Goal: Information Seeking & Learning: Learn about a topic

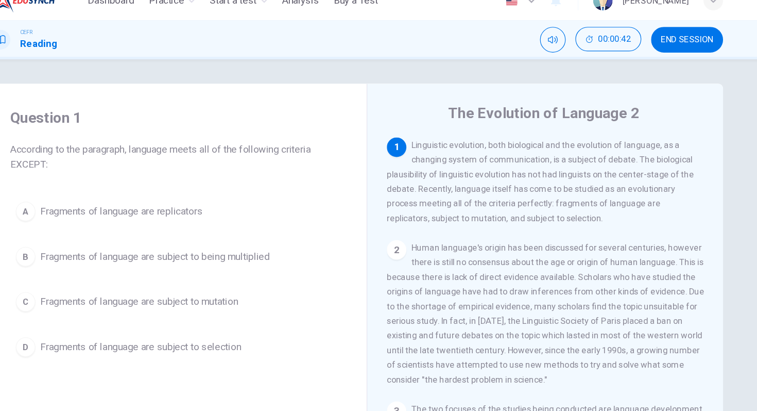
click at [495, 102] on div "The Evolution of Language 2 1 Linguistic evolution, both biological and the evo…" at bounding box center [537, 274] width 301 height 375
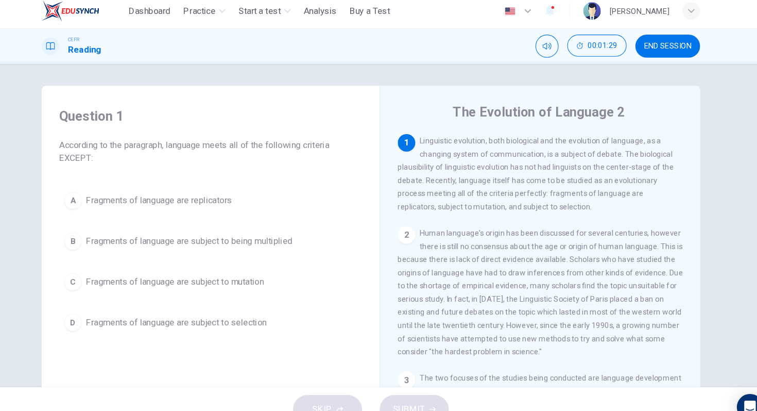
click at [128, 235] on span "Fragments of language are subject to being multiplied" at bounding box center [208, 232] width 194 height 12
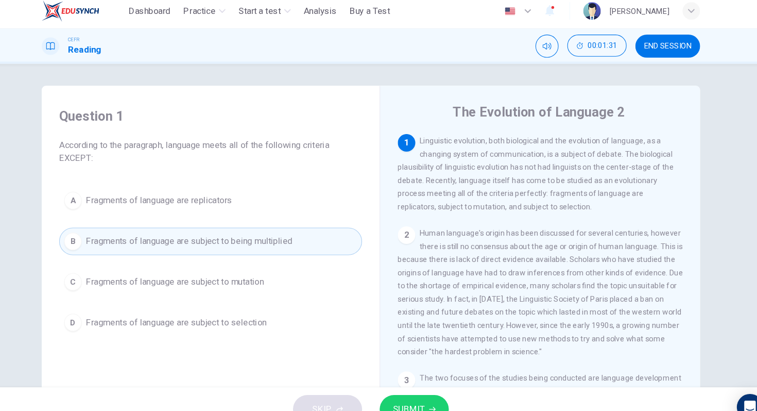
click at [436, 384] on button "SUBMIT" at bounding box center [419, 390] width 65 height 27
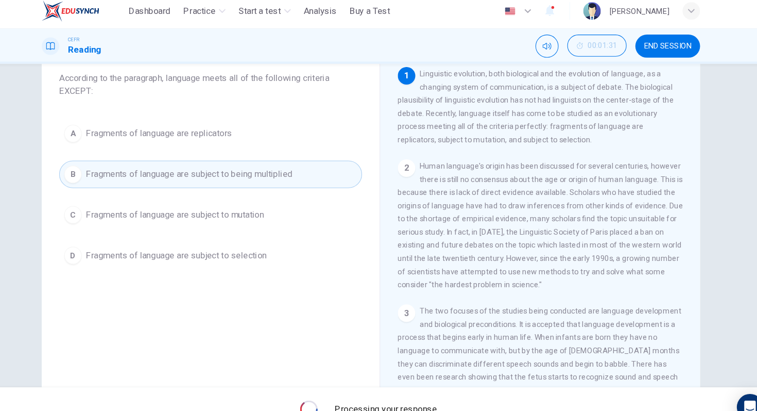
scroll to position [74, 0]
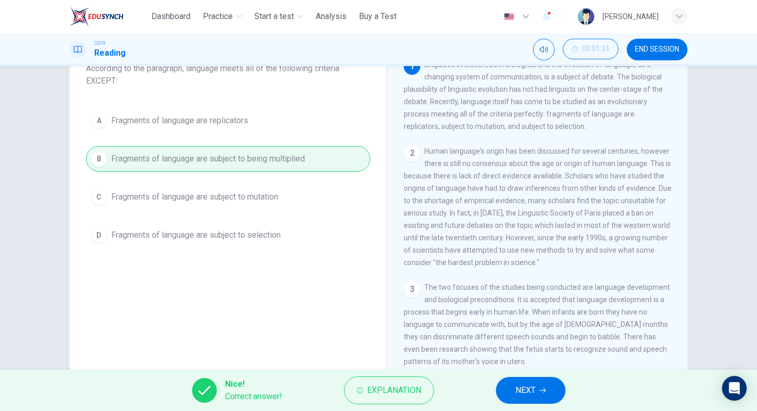
click at [531, 396] on span "NEXT" at bounding box center [526, 390] width 20 height 14
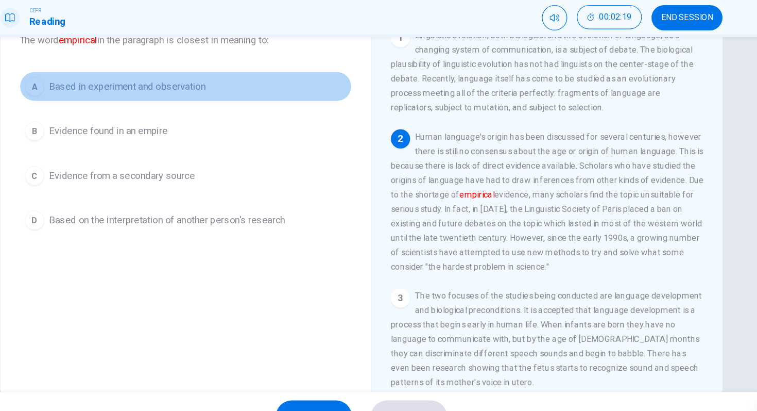
click at [177, 106] on span "Based in experiment and observation" at bounding box center [178, 108] width 134 height 12
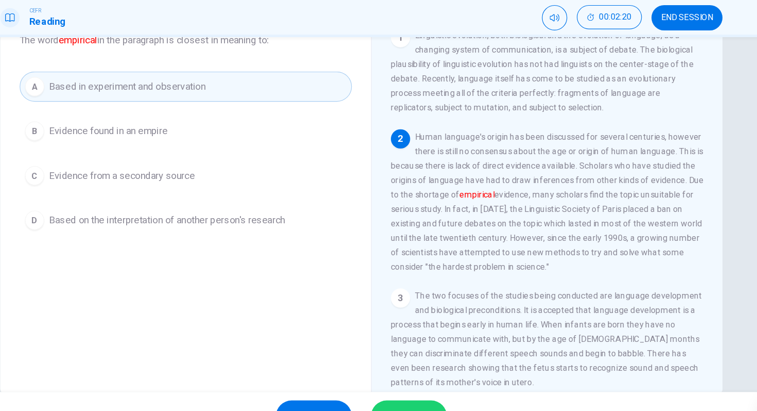
click at [404, 380] on button "SUBMIT" at bounding box center [419, 390] width 65 height 27
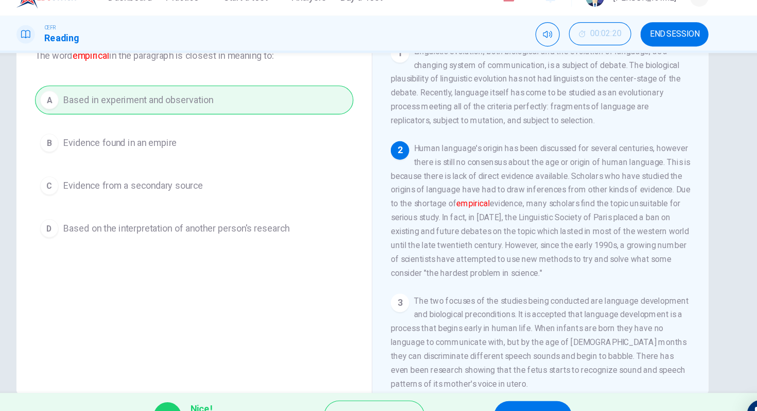
click at [534, 385] on span "NEXT" at bounding box center [526, 390] width 20 height 14
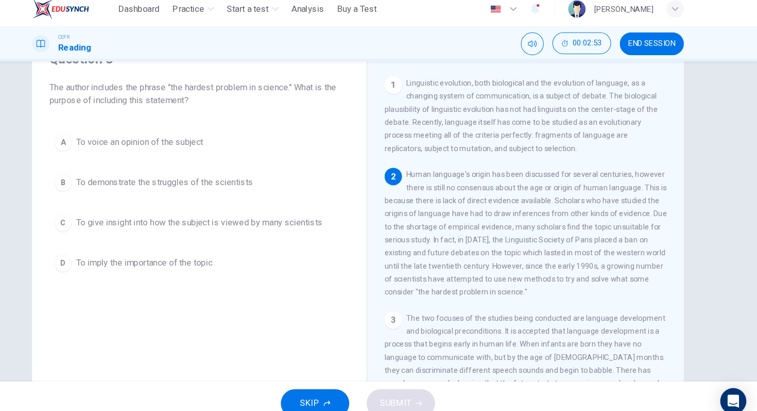
scroll to position [49, 0]
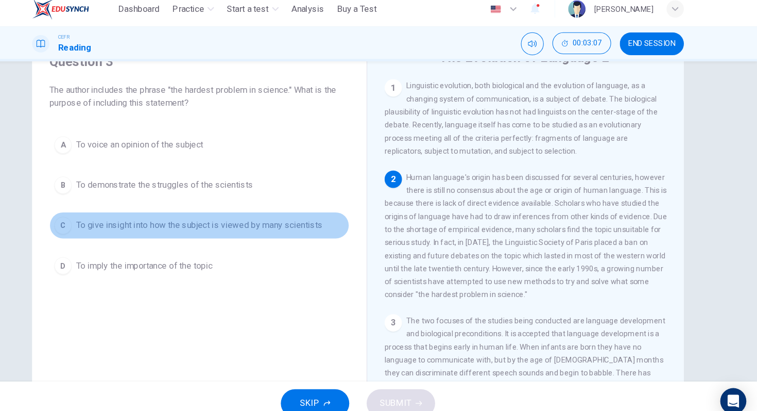
click at [277, 226] on span "To give insight into how the subject is viewed by many scientists" at bounding box center [228, 221] width 234 height 12
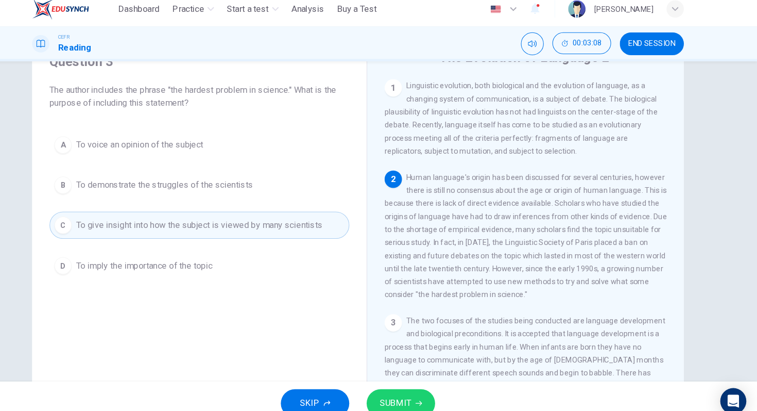
click at [432, 387] on button "SUBMIT" at bounding box center [419, 390] width 65 height 27
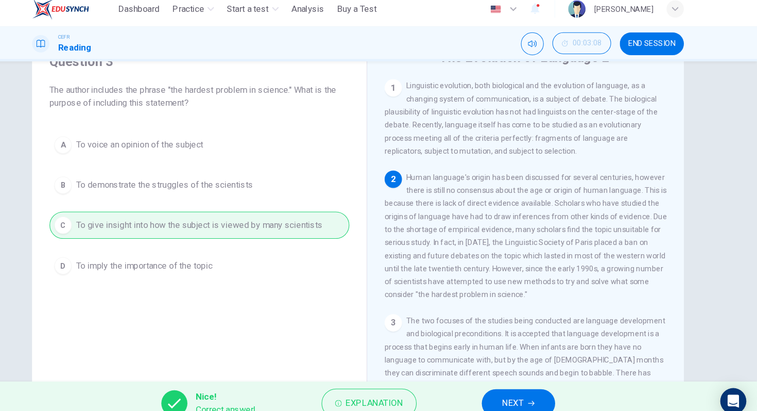
click at [534, 393] on span "NEXT" at bounding box center [526, 390] width 20 height 14
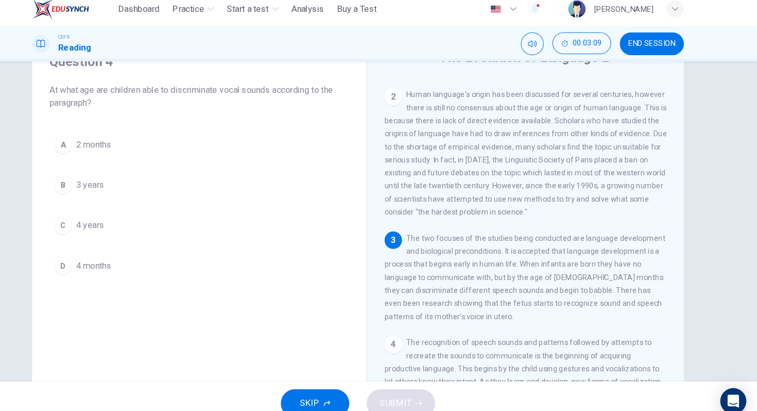
scroll to position [84, 0]
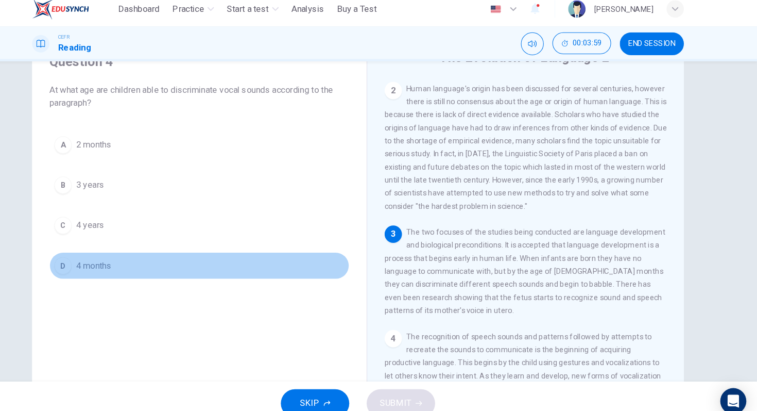
click at [128, 256] on span "4 months" at bounding box center [127, 260] width 33 height 12
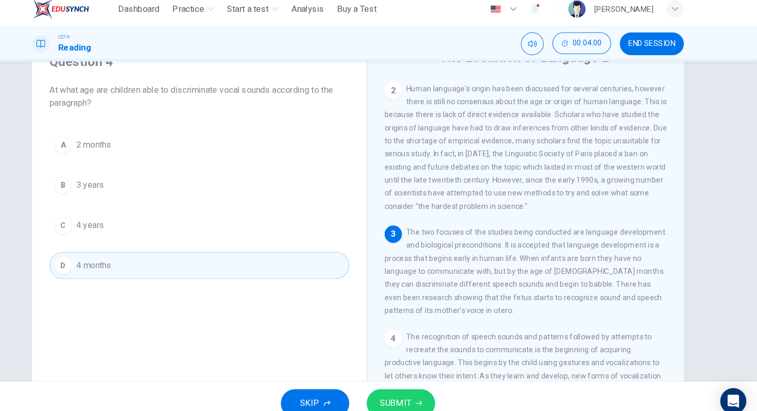
click at [434, 392] on icon "button" at bounding box center [436, 390] width 6 height 6
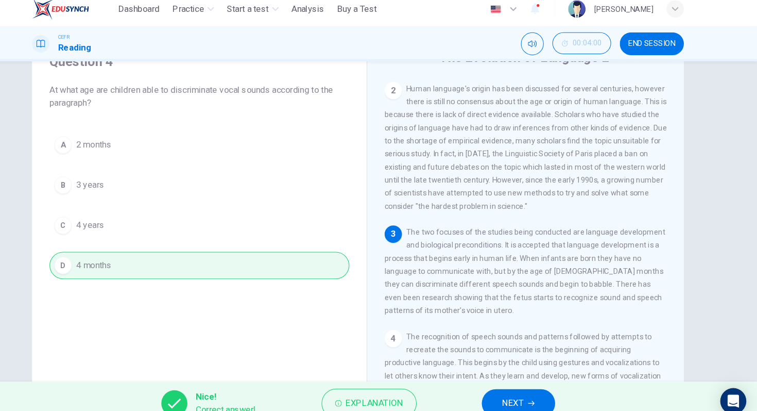
click at [535, 390] on span "NEXT" at bounding box center [526, 390] width 20 height 14
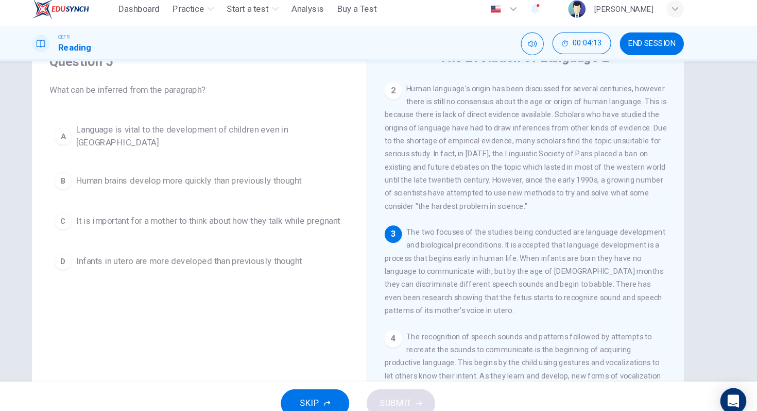
click at [321, 175] on span "Human brains develop more quickly than previously thought" at bounding box center [218, 179] width 214 height 12
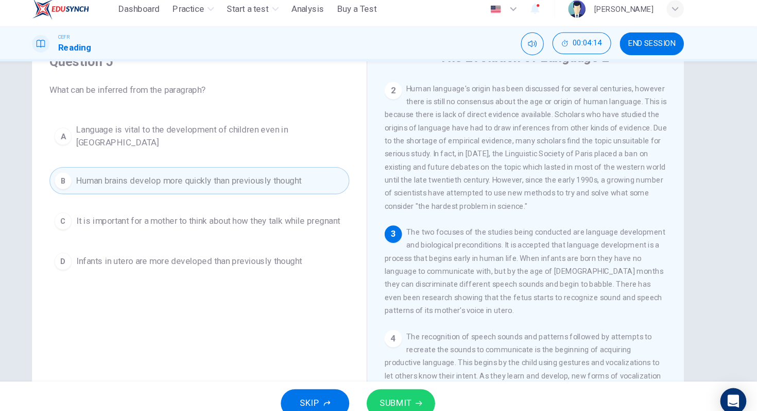
click at [430, 391] on button "SUBMIT" at bounding box center [419, 390] width 65 height 27
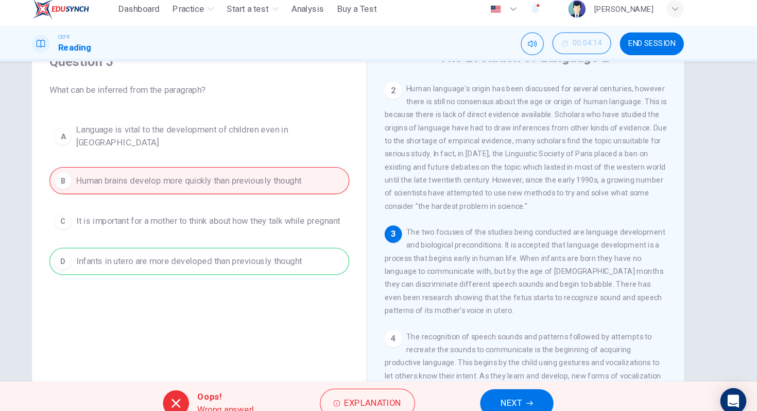
click at [512, 383] on button "NEXT" at bounding box center [530, 390] width 70 height 27
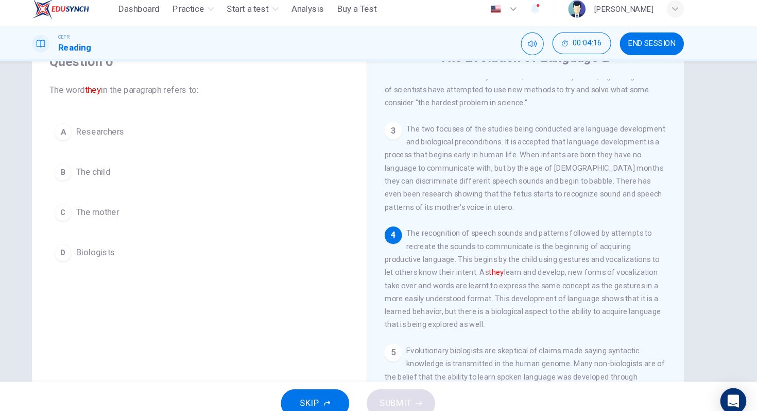
scroll to position [207, 0]
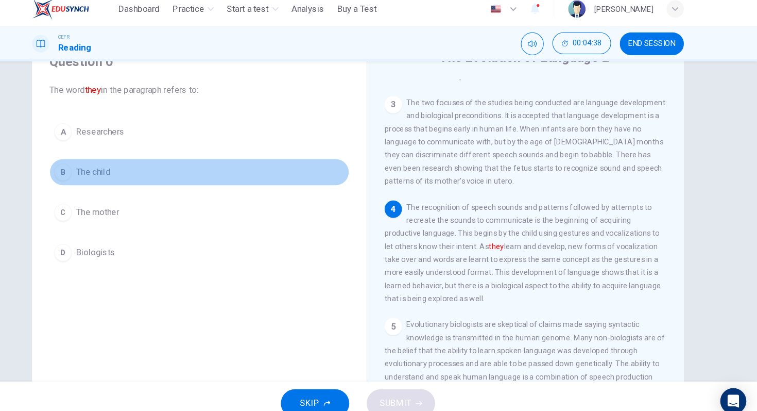
click at [146, 172] on button "B The child" at bounding box center [228, 171] width 284 height 26
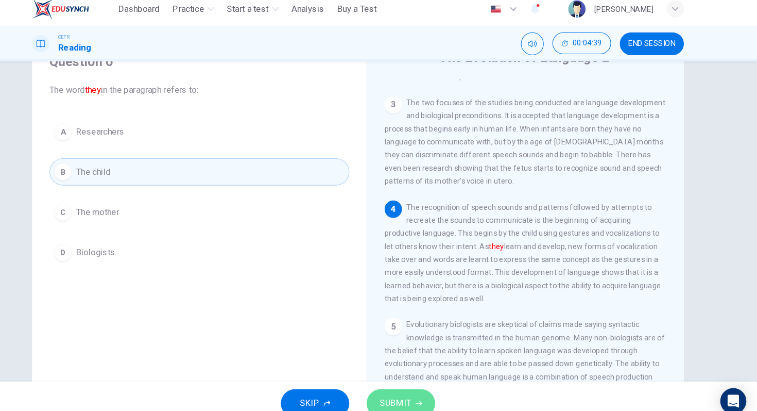
click at [413, 395] on span "SUBMIT" at bounding box center [414, 390] width 30 height 14
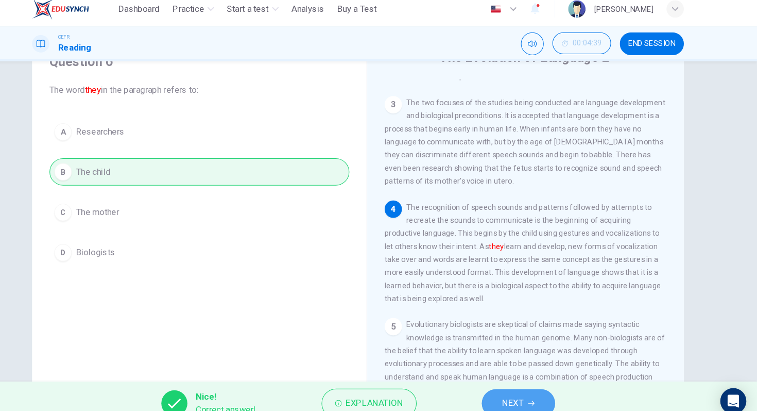
click at [524, 389] on span "NEXT" at bounding box center [526, 390] width 20 height 14
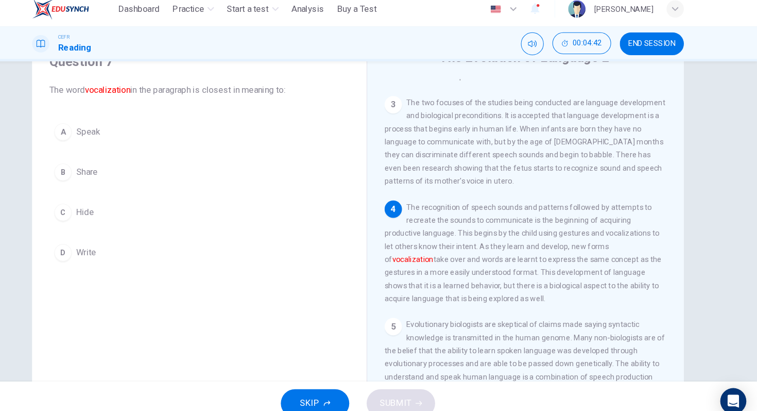
click at [216, 127] on button "A Speak" at bounding box center [228, 133] width 284 height 26
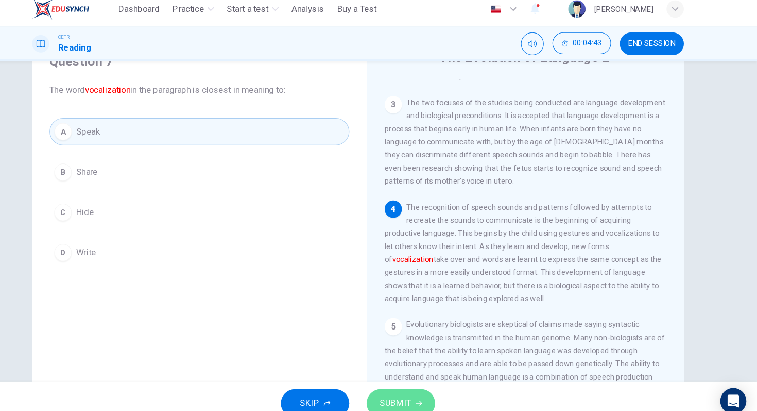
click at [425, 385] on span "SUBMIT" at bounding box center [414, 390] width 30 height 14
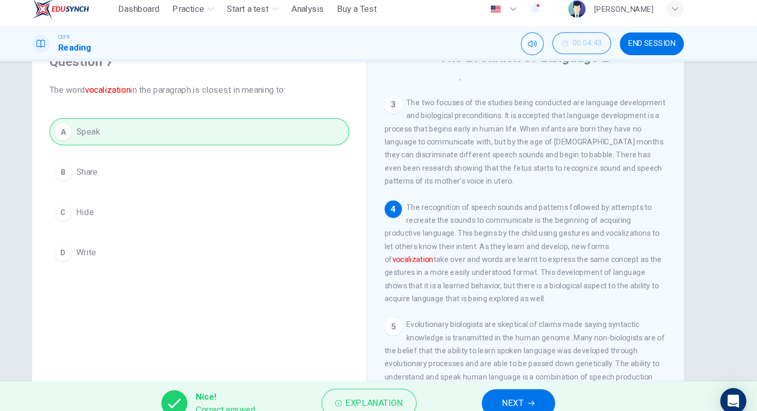
click at [515, 384] on button "NEXT" at bounding box center [531, 390] width 70 height 27
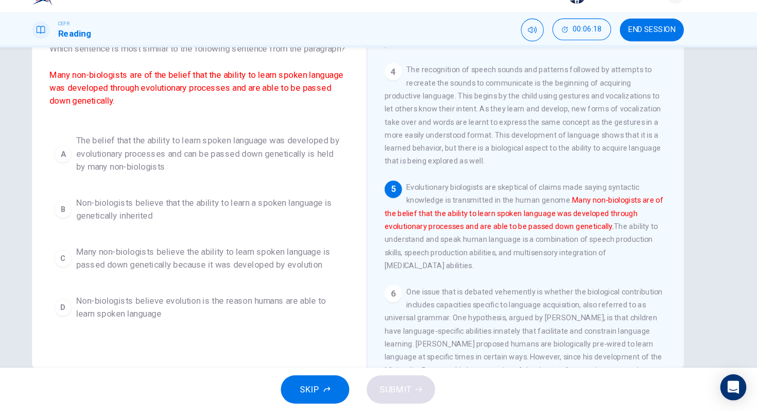
scroll to position [78, 0]
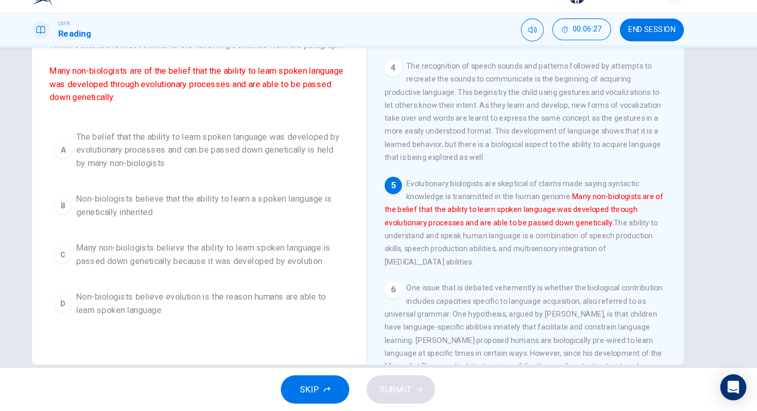
click at [289, 172] on span "The belief that the ability to learn spoken language was developed by evolution…" at bounding box center [238, 163] width 255 height 37
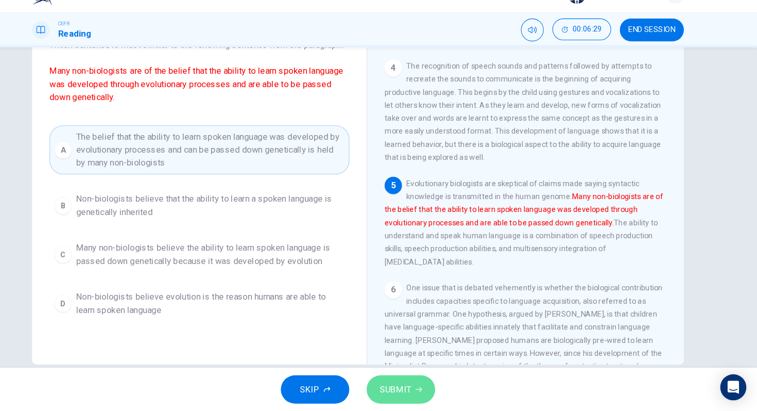
click at [422, 385] on span "SUBMIT" at bounding box center [414, 390] width 30 height 14
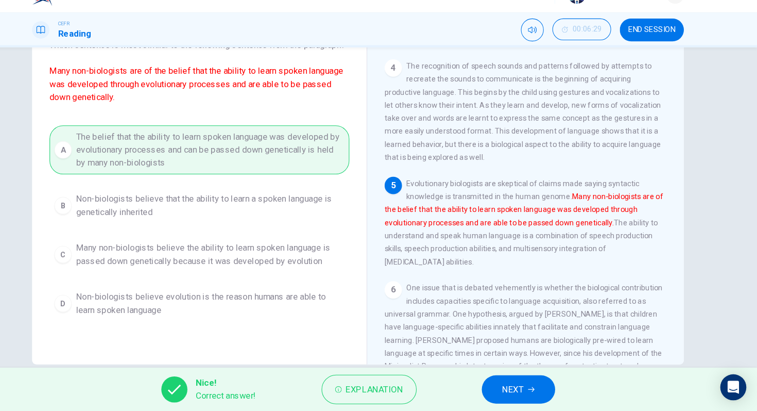
click at [524, 397] on button "NEXT" at bounding box center [531, 390] width 70 height 27
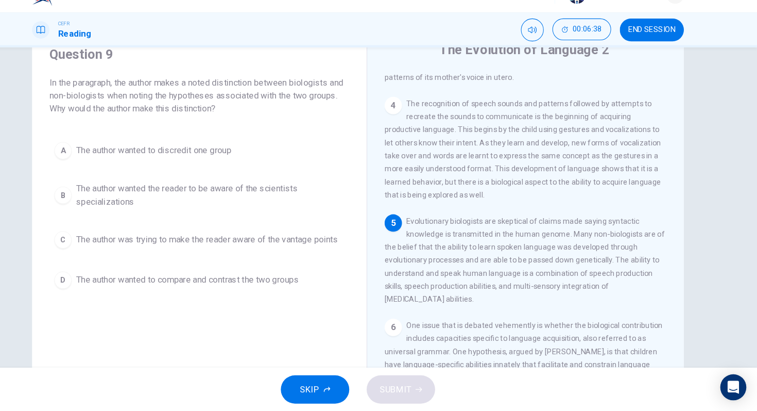
scroll to position [44, 0]
click at [323, 280] on span "The author wanted to compare and contrast the two groups" at bounding box center [216, 285] width 211 height 12
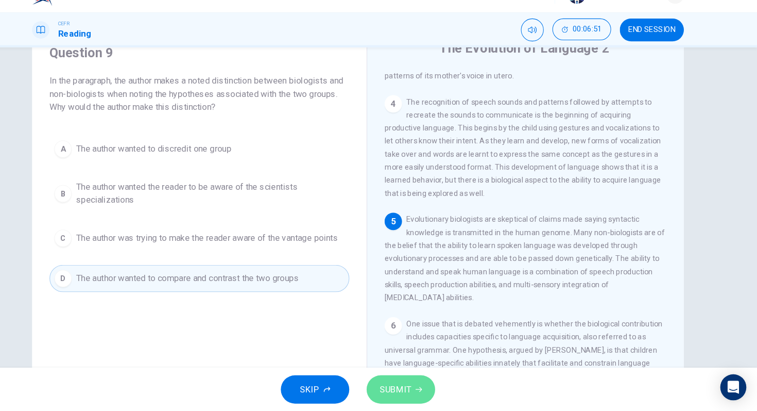
click at [419, 392] on span "SUBMIT" at bounding box center [414, 390] width 30 height 14
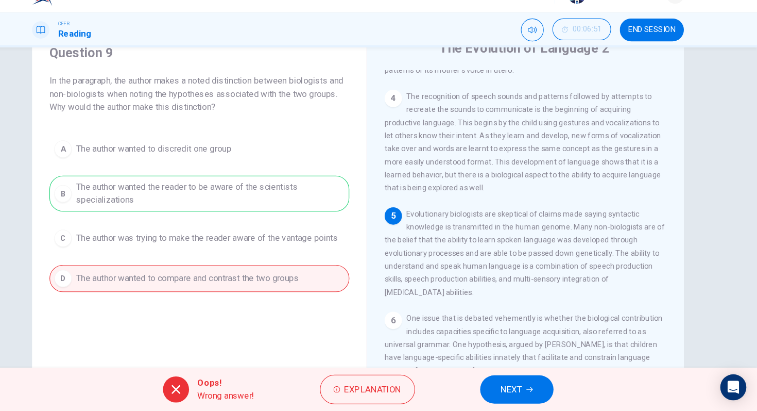
scroll to position [311, 0]
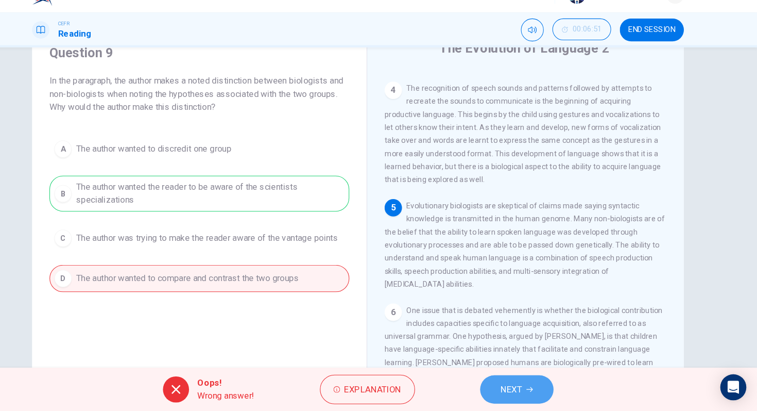
click at [544, 392] on icon "button" at bounding box center [541, 390] width 6 height 6
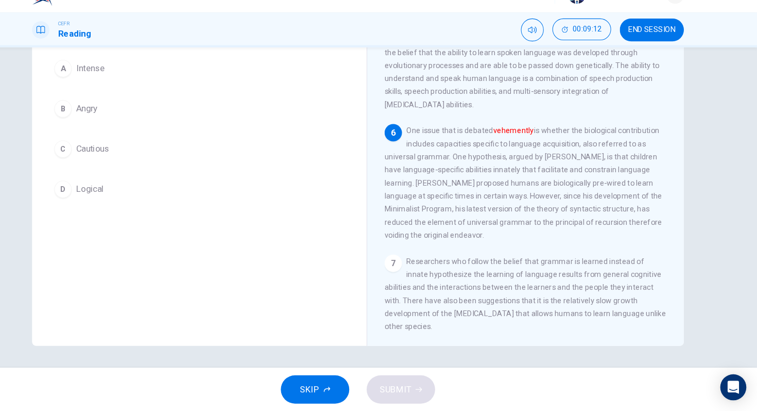
scroll to position [65, 0]
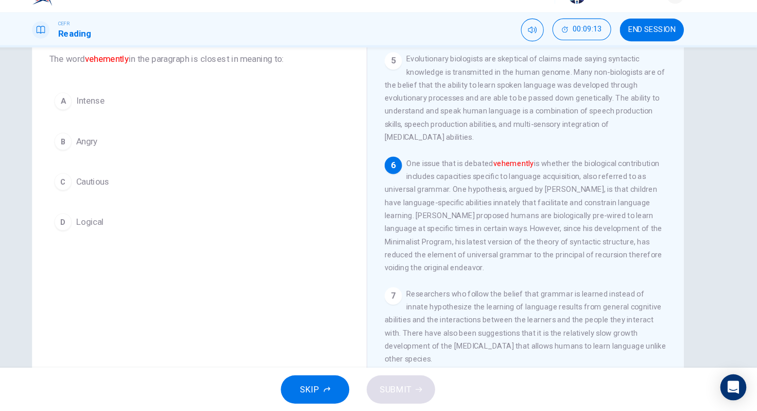
click at [146, 233] on button "D Logical" at bounding box center [228, 231] width 284 height 26
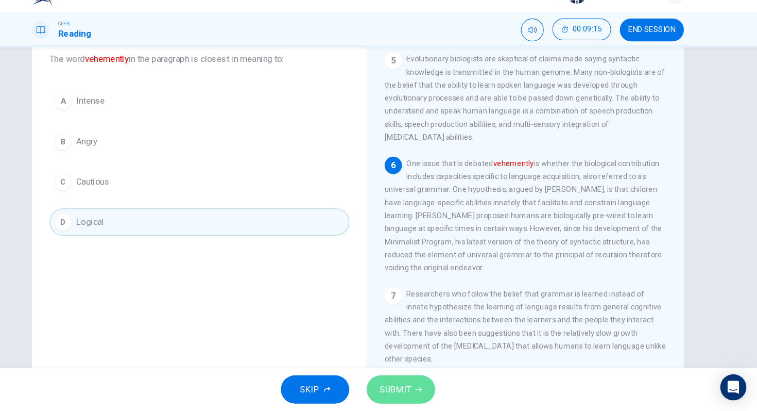
click at [435, 392] on icon "button" at bounding box center [436, 390] width 6 height 6
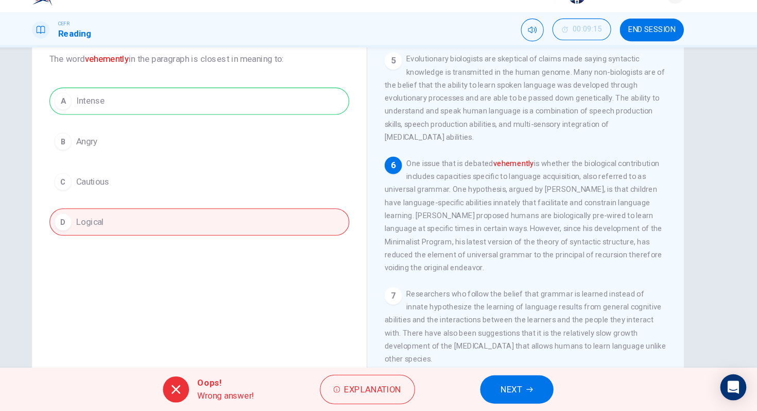
click at [548, 399] on button "NEXT" at bounding box center [530, 390] width 70 height 27
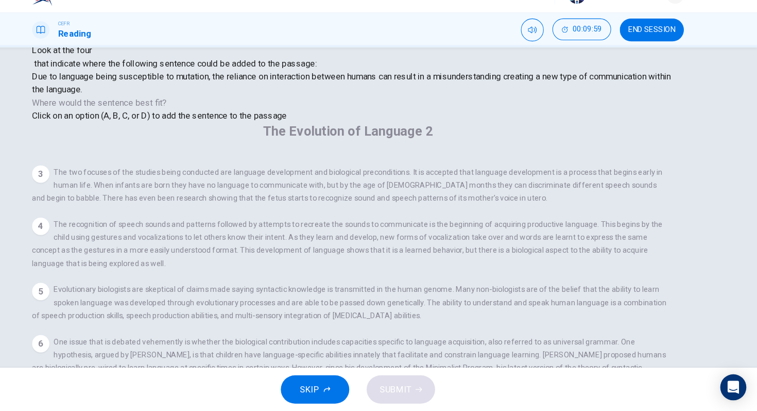
scroll to position [96, 0]
